Goal: Information Seeking & Learning: Learn about a topic

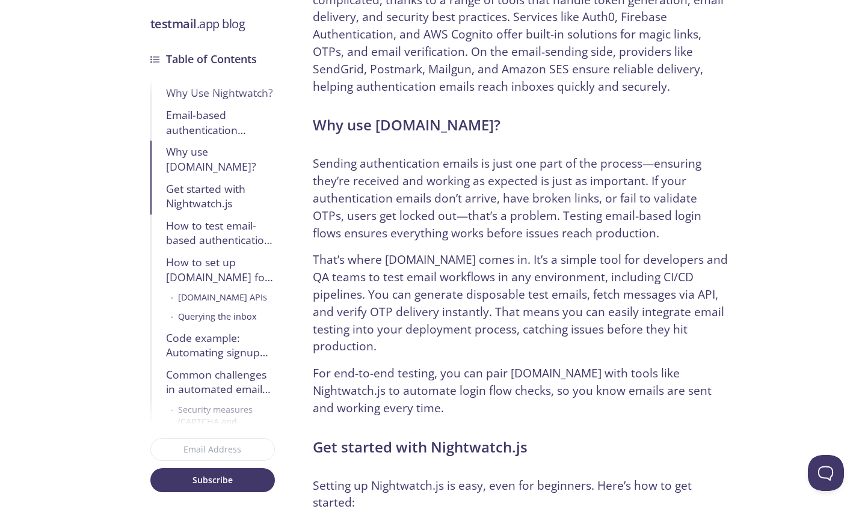
scroll to position [1705, 0]
drag, startPoint x: 377, startPoint y: 90, endPoint x: 461, endPoint y: 81, distance: 84.6
click at [461, 114] on h2 "Why use [DOMAIN_NAME]?" at bounding box center [520, 125] width 415 height 22
copy h2 "[DOMAIN_NAME]"
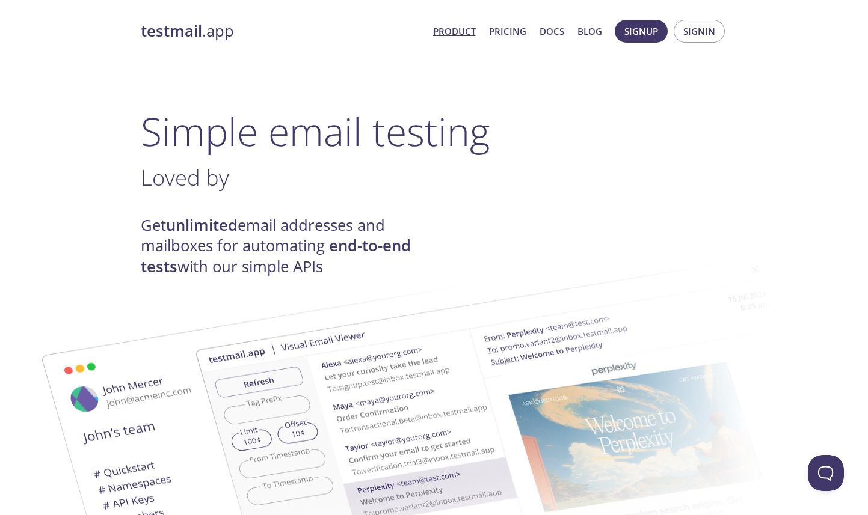
click at [446, 34] on link "Product" at bounding box center [454, 31] width 43 height 16
click at [458, 31] on link "Product" at bounding box center [454, 31] width 43 height 16
click at [514, 28] on link "Pricing" at bounding box center [507, 31] width 37 height 16
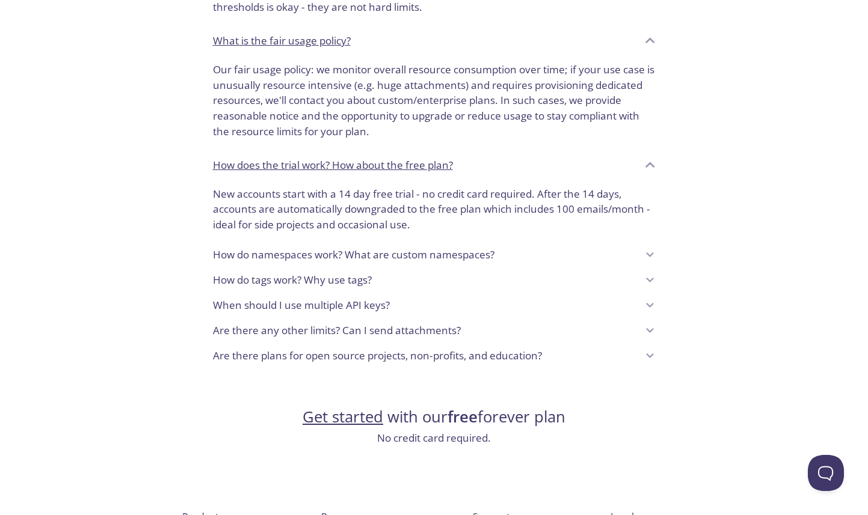
scroll to position [871, 0]
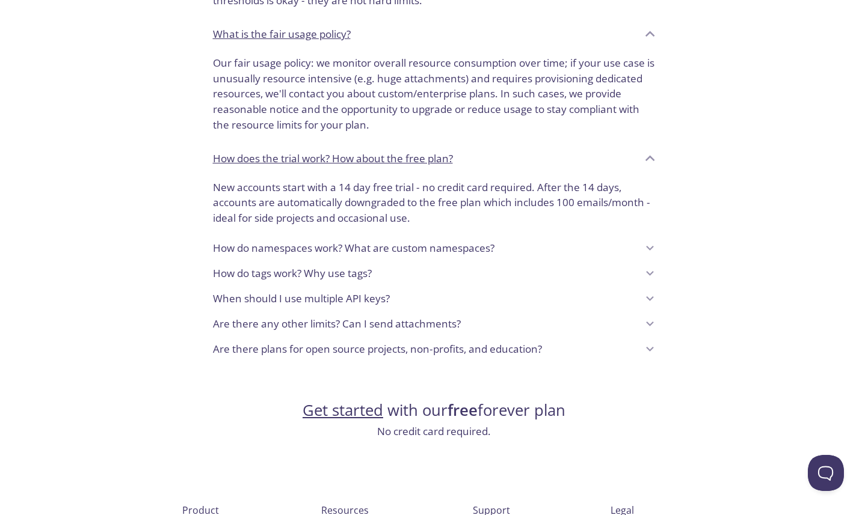
click at [429, 350] on p "Are there plans for open source projects, non-profits, and education?" at bounding box center [377, 350] width 329 height 16
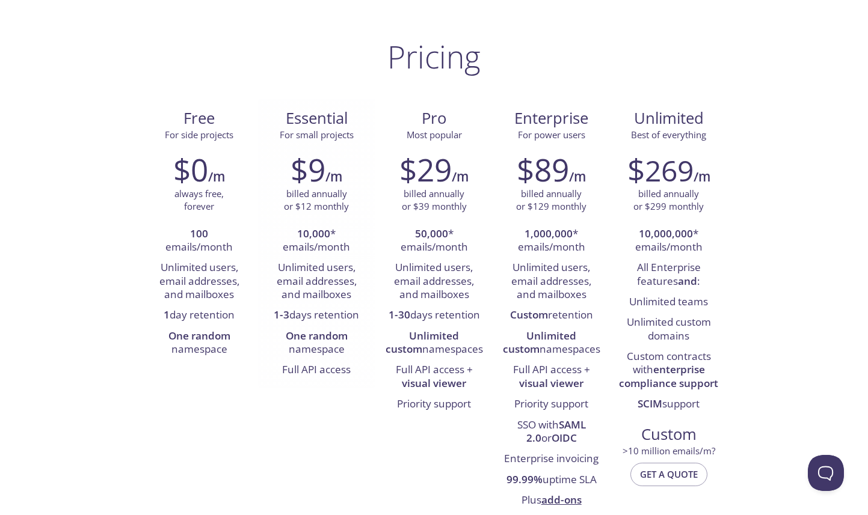
scroll to position [0, 0]
